Goal: Use online tool/utility: Utilize a website feature to perform a specific function

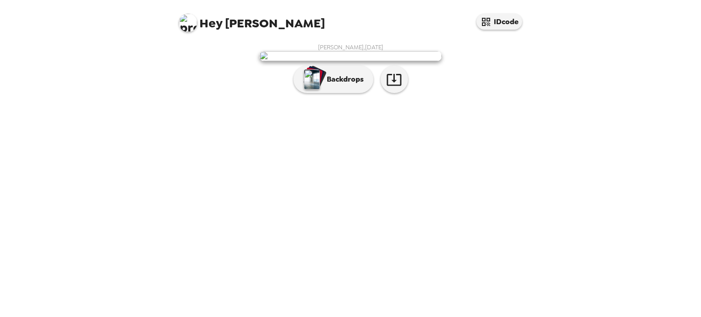
scroll to position [13, 0]
click at [392, 88] on icon "button" at bounding box center [394, 80] width 16 height 16
click at [343, 93] on button "Backdrops" at bounding box center [333, 79] width 80 height 27
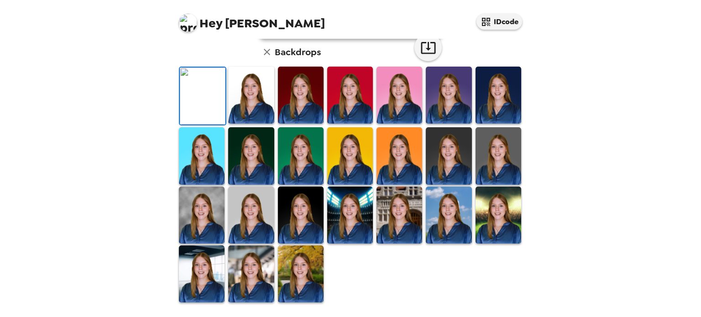
scroll to position [203, 0]
click at [251, 290] on img at bounding box center [251, 273] width 46 height 57
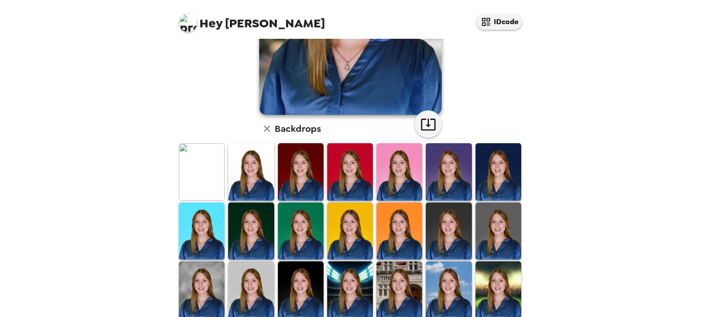
scroll to position [164, 0]
click at [214, 291] on img at bounding box center [202, 289] width 46 height 57
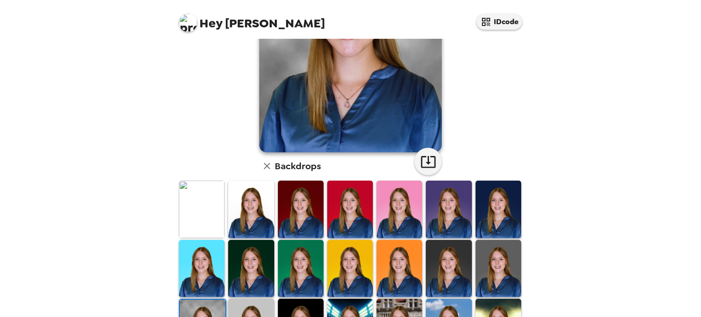
scroll to position [124, 0]
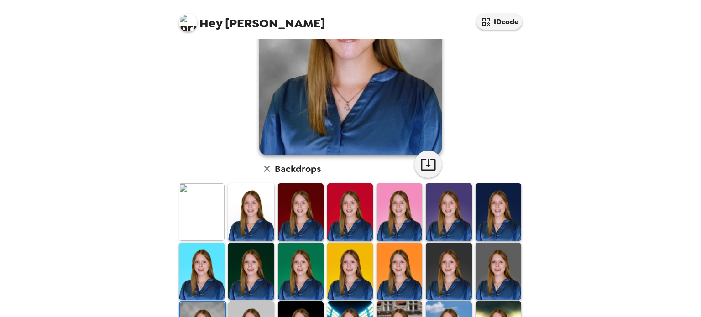
click at [315, 206] on img at bounding box center [301, 211] width 46 height 57
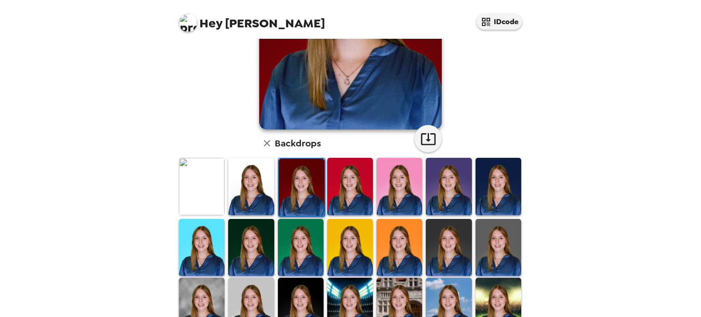
scroll to position [150, 0]
click at [347, 203] on img at bounding box center [350, 186] width 46 height 57
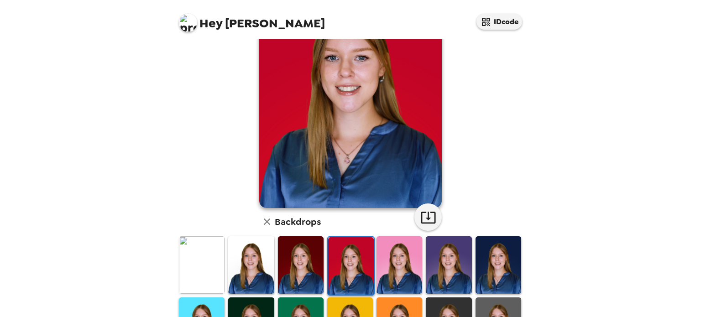
scroll to position [137, 0]
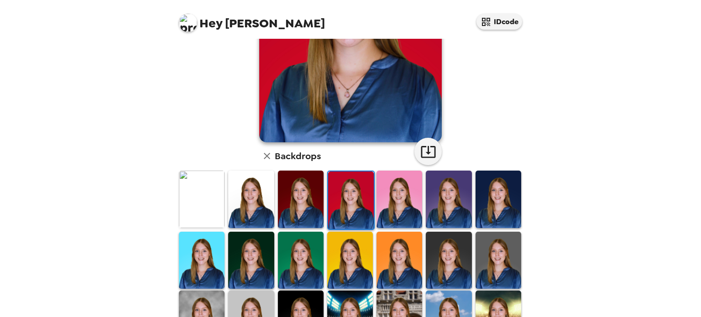
click at [241, 197] on img at bounding box center [251, 199] width 46 height 57
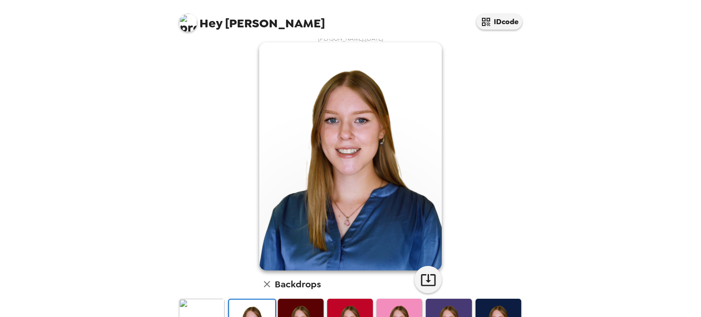
scroll to position [131, 0]
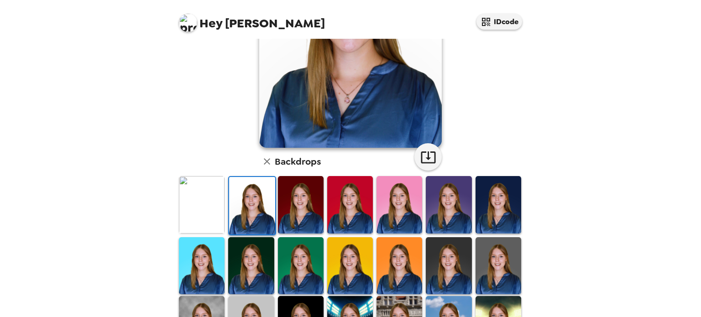
click at [402, 190] on img at bounding box center [399, 204] width 46 height 57
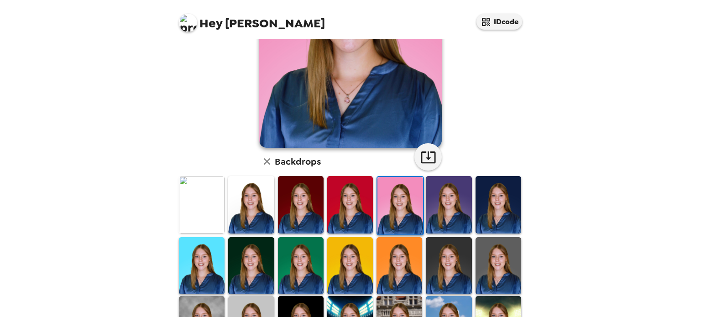
click at [450, 201] on img at bounding box center [449, 204] width 46 height 57
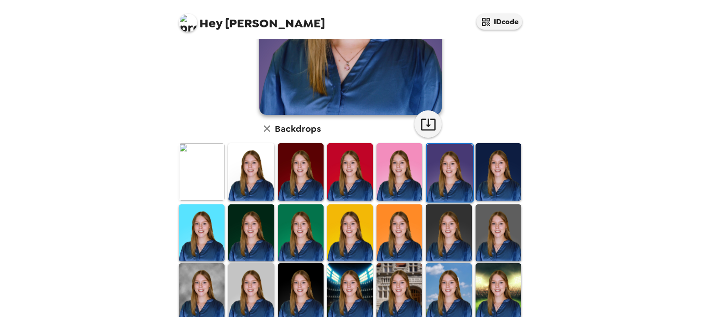
scroll to position [166, 0]
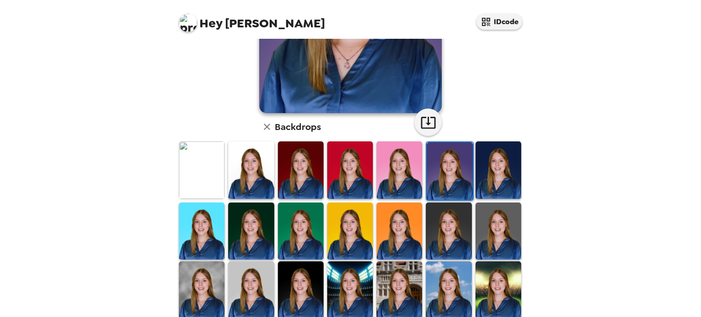
click at [484, 206] on img at bounding box center [498, 231] width 46 height 57
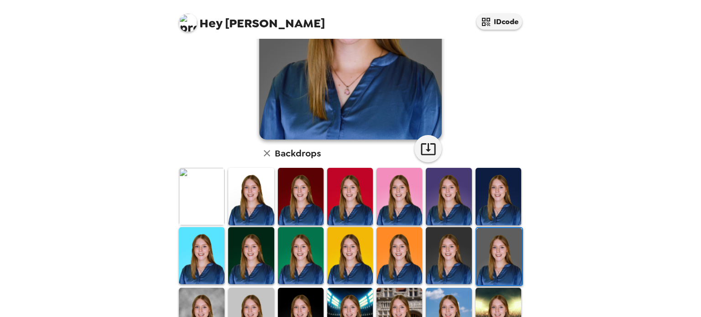
scroll to position [139, 0]
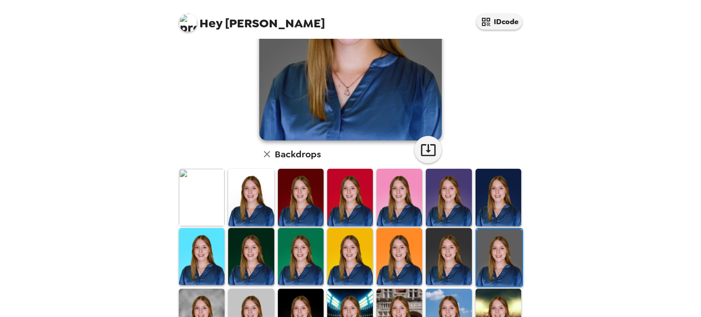
click at [303, 246] on img at bounding box center [301, 256] width 46 height 57
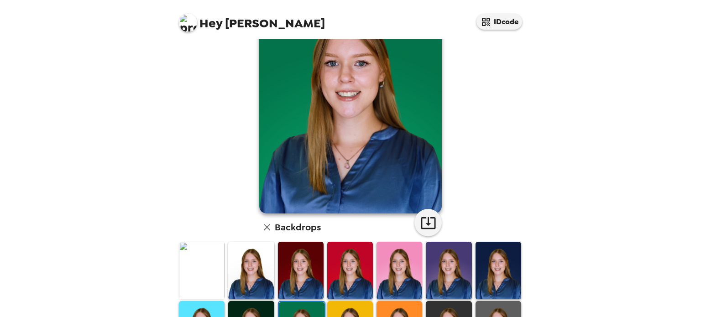
scroll to position [134, 0]
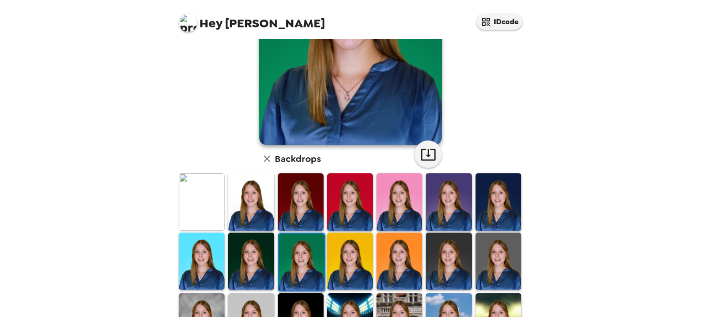
click at [210, 254] on img at bounding box center [202, 261] width 46 height 57
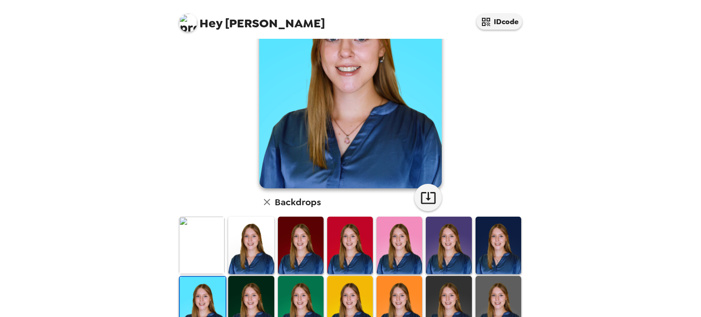
scroll to position [91, 0]
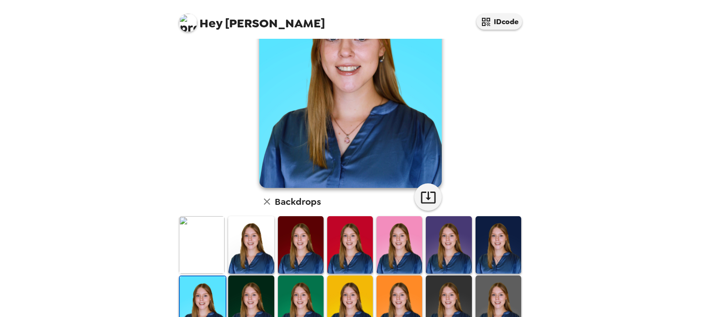
click at [298, 280] on img at bounding box center [301, 304] width 46 height 57
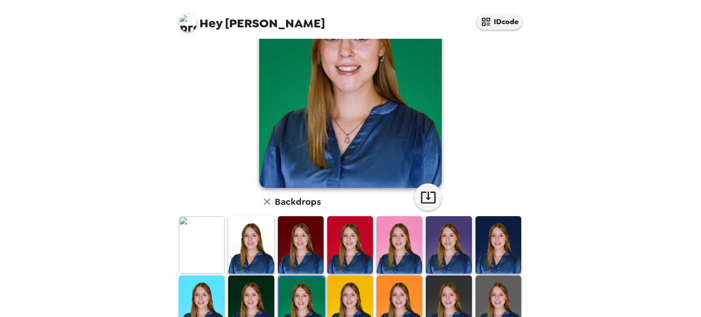
scroll to position [0, 0]
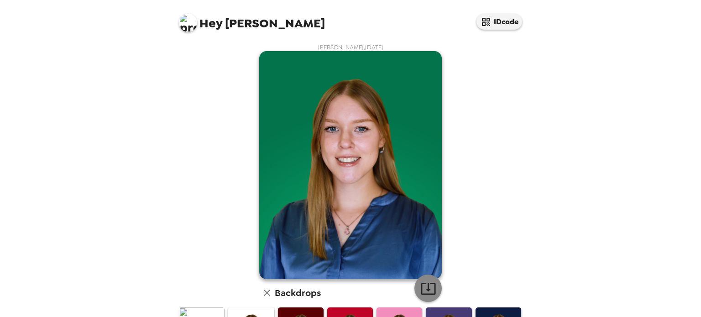
click at [425, 284] on icon "button" at bounding box center [428, 289] width 15 height 12
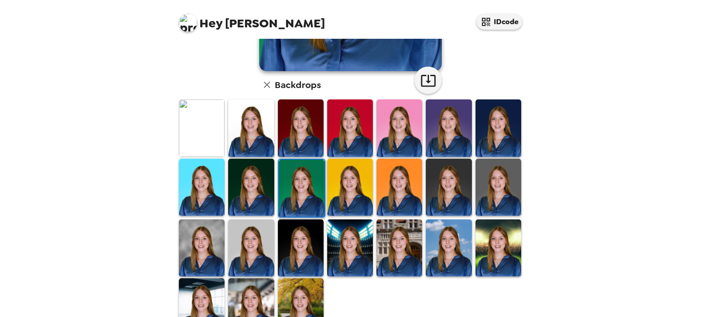
scroll to position [208, 0]
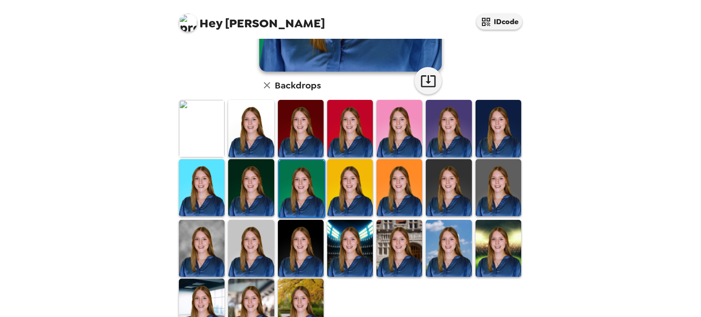
click at [203, 251] on img at bounding box center [202, 248] width 46 height 57
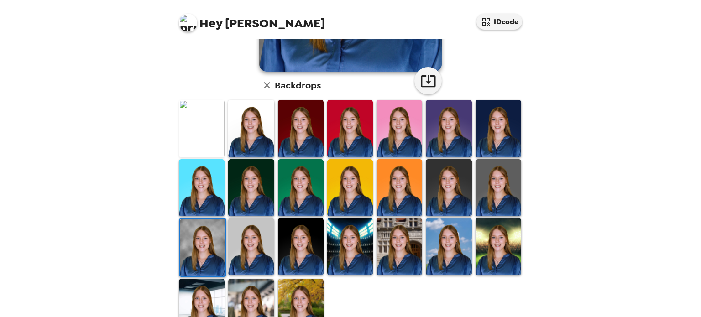
scroll to position [0, 0]
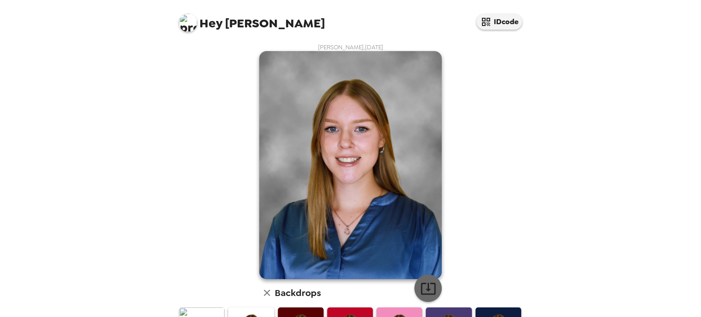
click at [420, 282] on icon "button" at bounding box center [428, 289] width 16 height 16
